Goal: Task Accomplishment & Management: Manage account settings

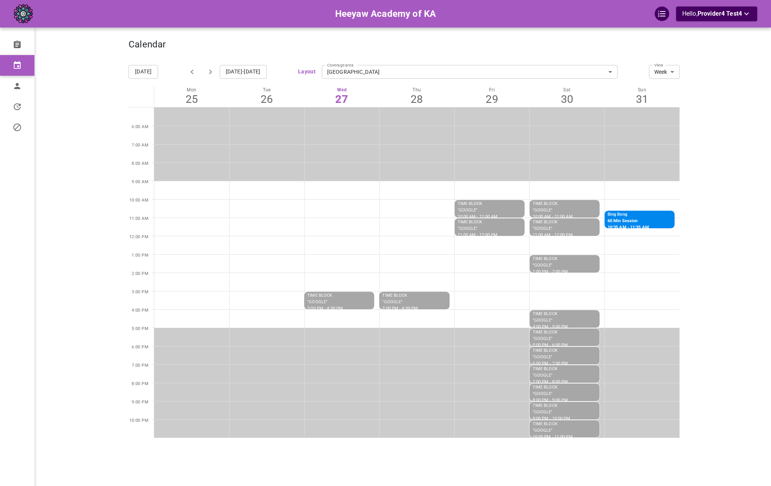
click at [104, 315] on div "Heeyaw Academy of KA Hello, Provider4 Test4" at bounding box center [90, 254] width 78 height 486
click at [464, 471] on div "Calendar Today Aug 25-31, 2025 Layout Coverage area Stonehaven Springs Plaza 5f…" at bounding box center [404, 254] width 551 height 486
click at [27, 88] on link "Profile" at bounding box center [37, 86] width 75 height 21
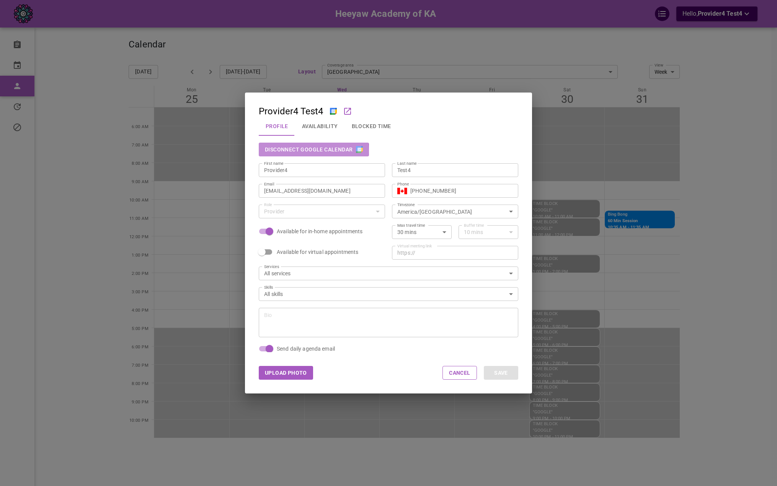
click at [296, 151] on button "Disconnect Google Calendar" at bounding box center [314, 150] width 110 height 14
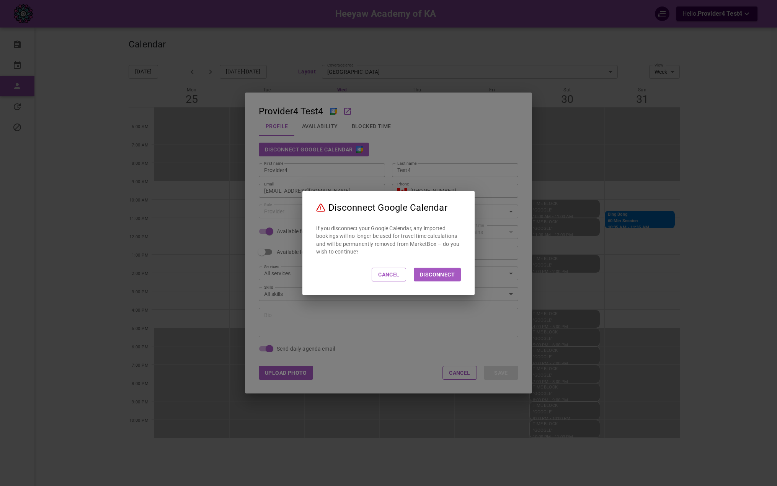
click at [439, 279] on button "Disconnect" at bounding box center [437, 275] width 47 height 14
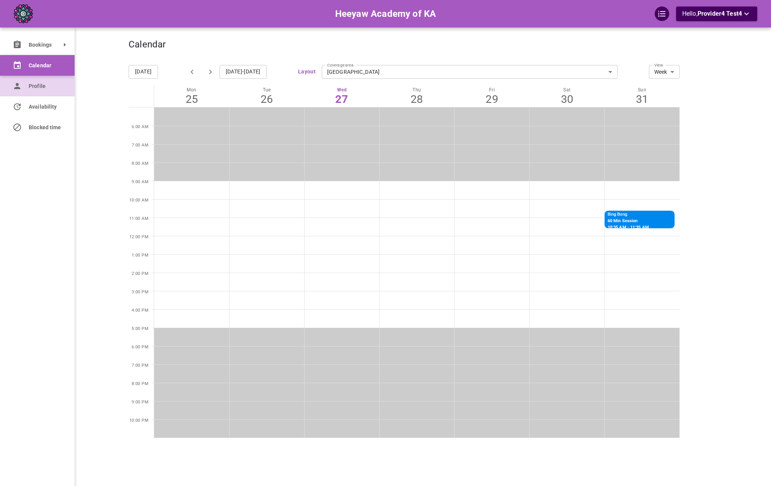
click at [13, 85] on icon at bounding box center [17, 85] width 9 height 9
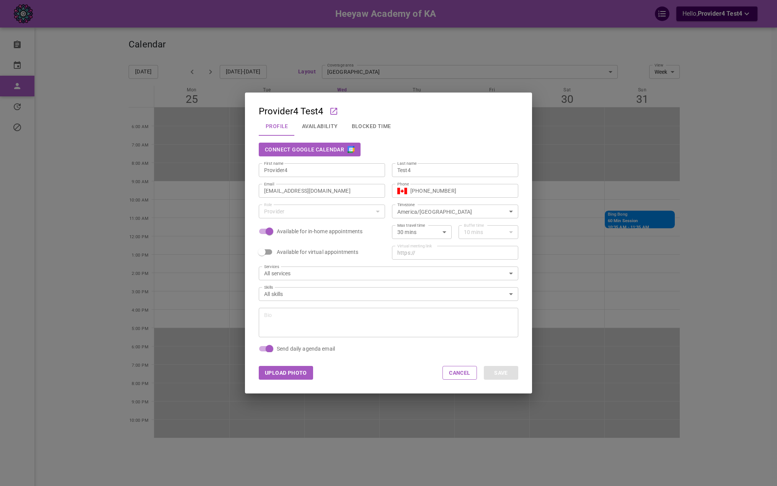
click at [314, 151] on button "Connect Google Calendar" at bounding box center [310, 150] width 102 height 14
click at [170, 231] on div "Provider4 Test4 Profile Availability Blocked Time Disconnect Google Calendar Fi…" at bounding box center [388, 243] width 777 height 486
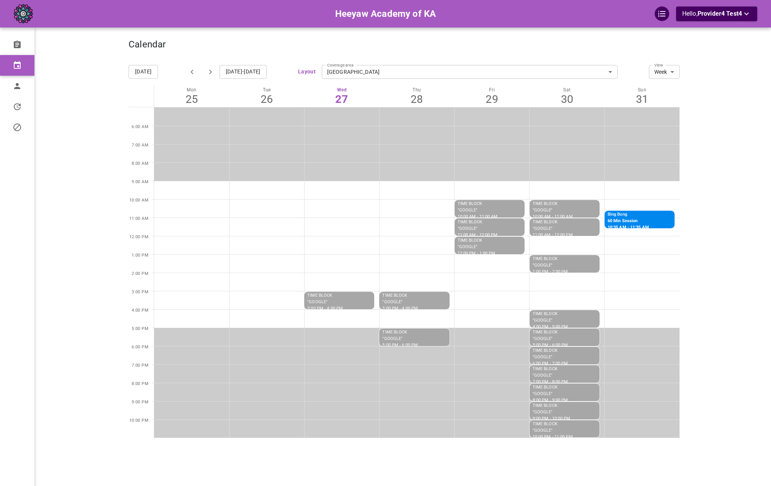
click at [197, 56] on div "Calendar" at bounding box center [404, 48] width 551 height 19
click at [25, 105] on link "Availability" at bounding box center [37, 106] width 75 height 21
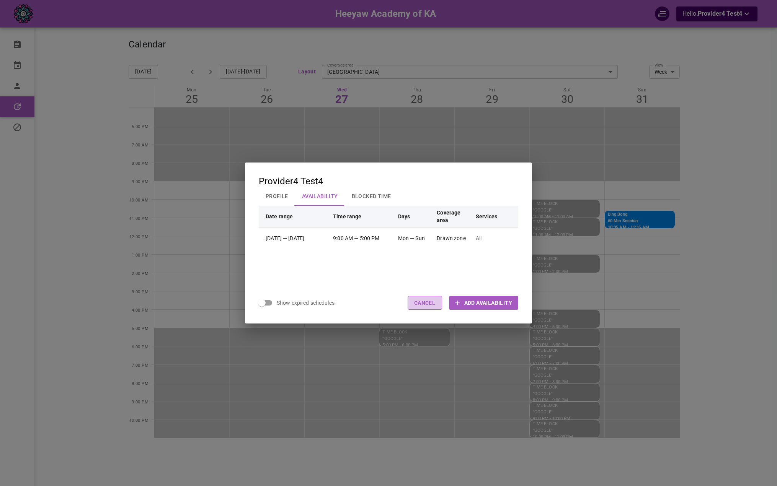
click at [413, 305] on button "Cancel" at bounding box center [424, 303] width 34 height 14
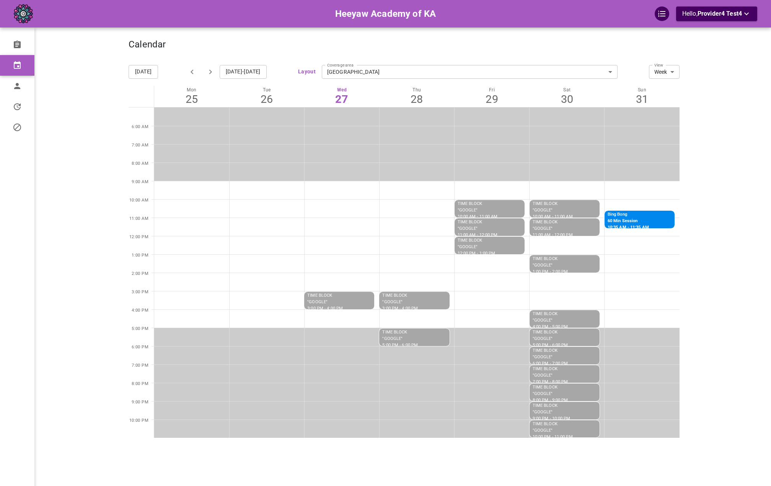
click at [542, 45] on div "Calendar" at bounding box center [404, 48] width 551 height 19
click at [704, 11] on span "Provider4 Test4" at bounding box center [720, 13] width 44 height 7
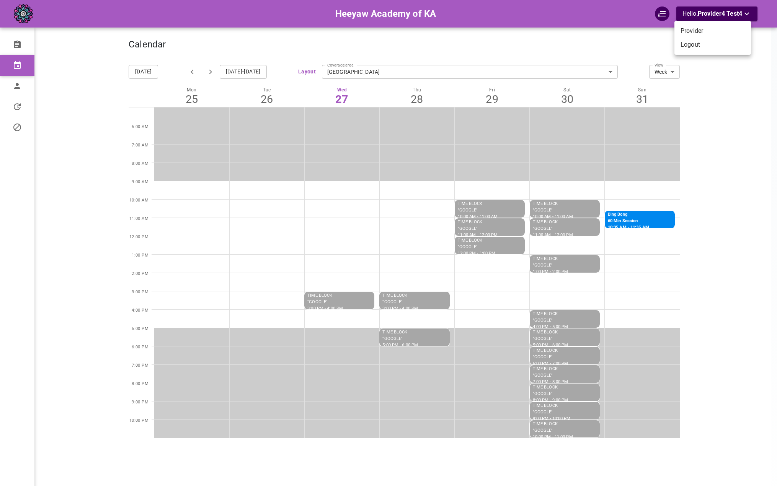
click at [703, 49] on li "Logout" at bounding box center [712, 45] width 77 height 14
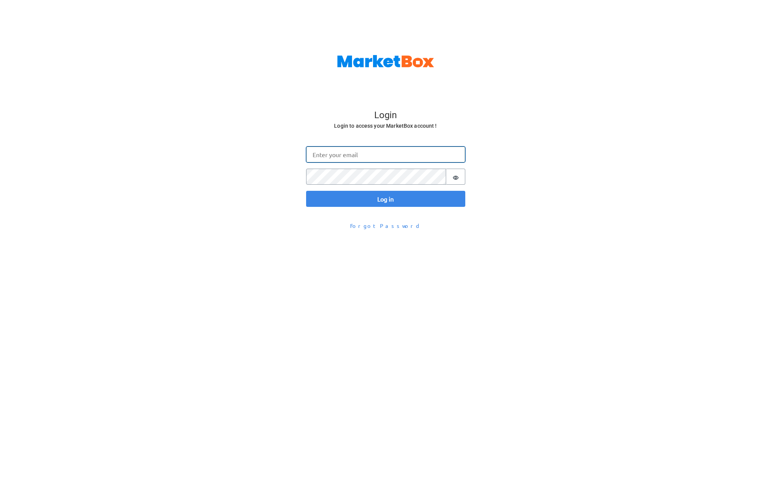
type input "[EMAIL_ADDRESS][DOMAIN_NAME]"
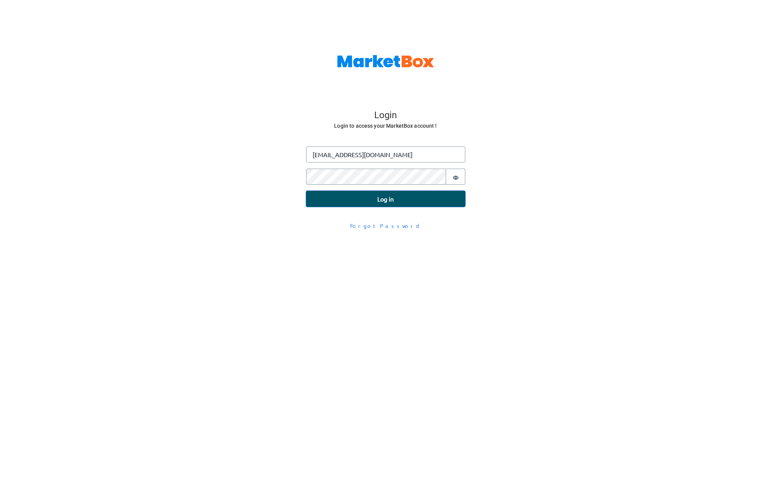
click at [355, 198] on button "Log in" at bounding box center [385, 199] width 159 height 16
